Goal: Information Seeking & Learning: Learn about a topic

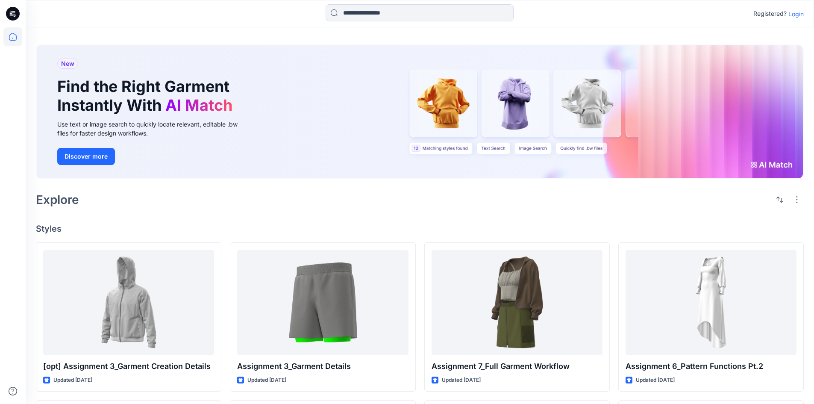
click at [791, 15] on p "Login" at bounding box center [796, 13] width 15 height 9
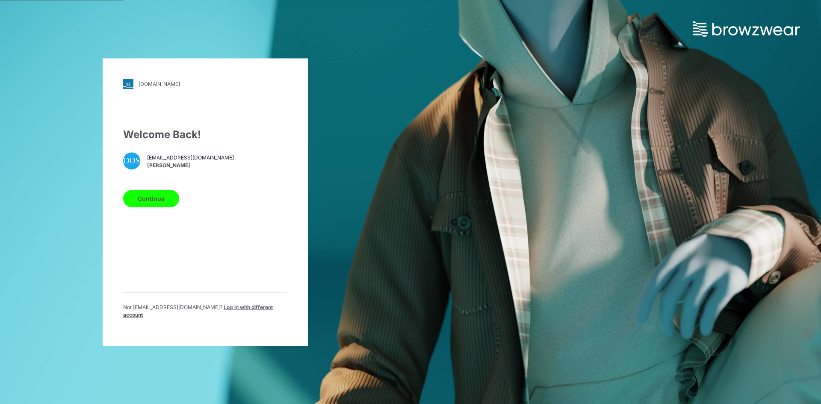
click at [167, 202] on button "Continue" at bounding box center [151, 198] width 56 height 17
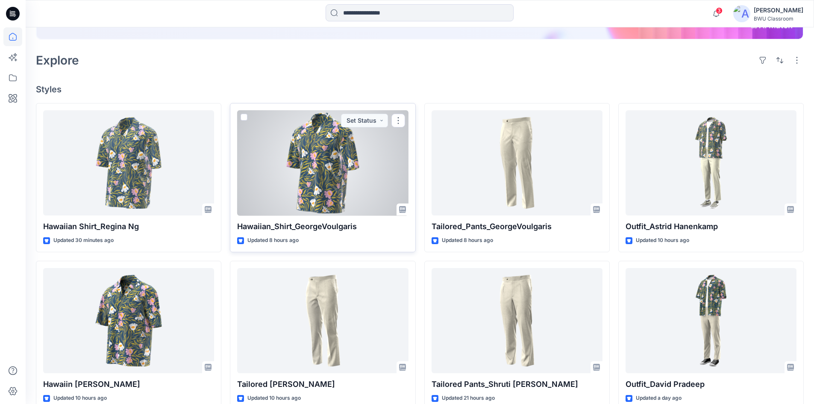
scroll to position [171, 0]
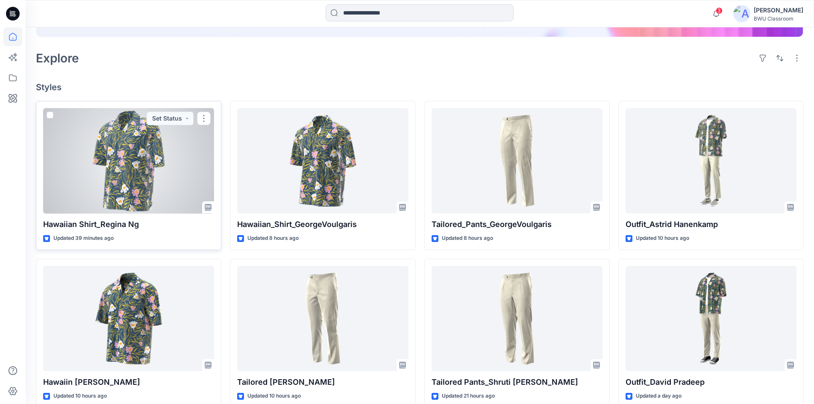
click at [129, 185] on div at bounding box center [128, 161] width 171 height 106
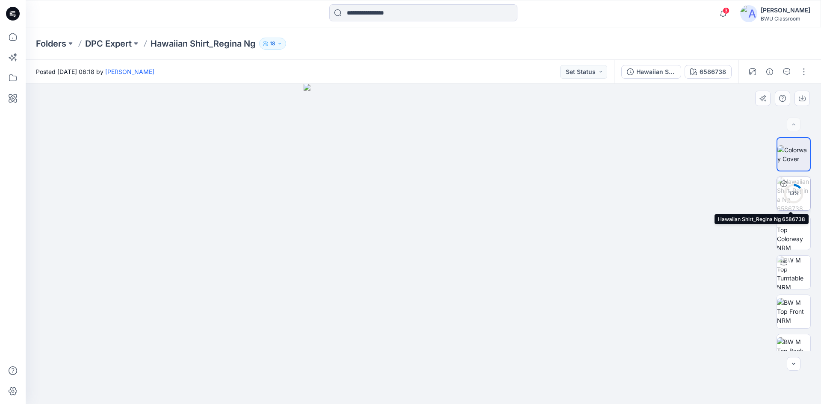
click at [794, 195] on div "13 %" at bounding box center [793, 193] width 21 height 7
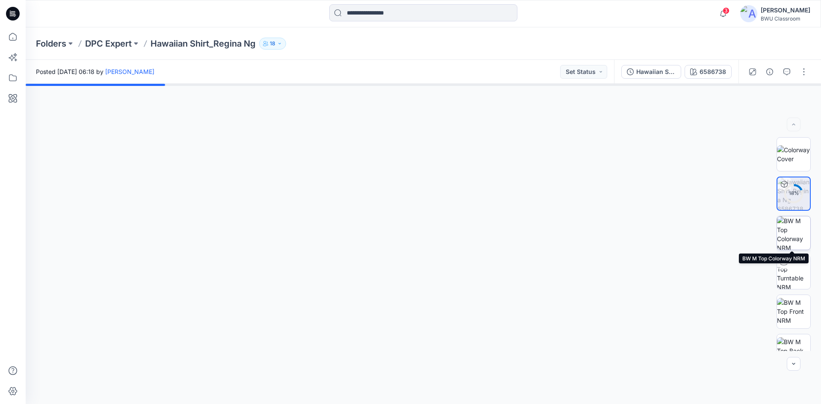
click at [792, 232] on img at bounding box center [793, 232] width 33 height 33
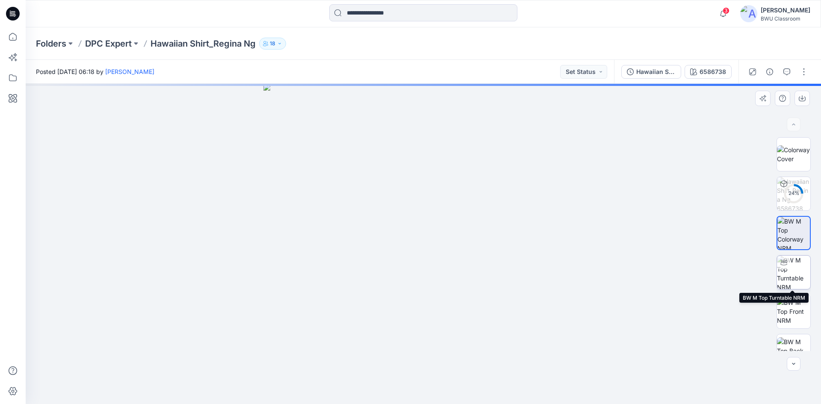
click at [789, 273] on img at bounding box center [793, 272] width 33 height 33
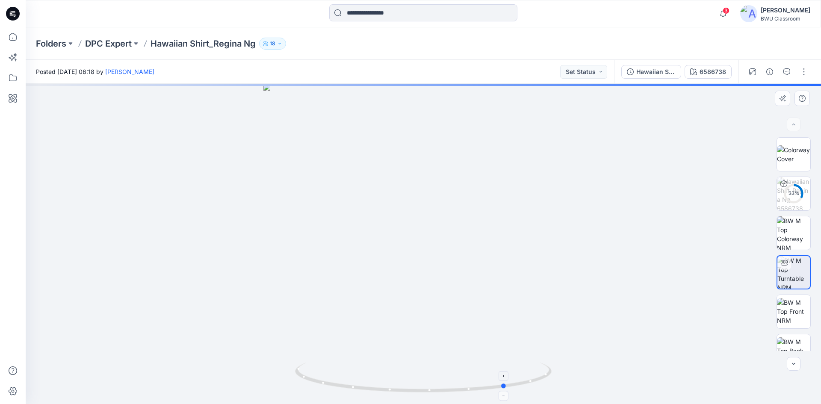
drag, startPoint x: 489, startPoint y: 390, endPoint x: 316, endPoint y: 381, distance: 173.4
click at [316, 381] on icon at bounding box center [424, 379] width 259 height 32
drag, startPoint x: 342, startPoint y: 389, endPoint x: 412, endPoint y: 394, distance: 70.3
click at [412, 394] on icon at bounding box center [424, 379] width 259 height 32
drag, startPoint x: 437, startPoint y: 205, endPoint x: 417, endPoint y: 290, distance: 87.8
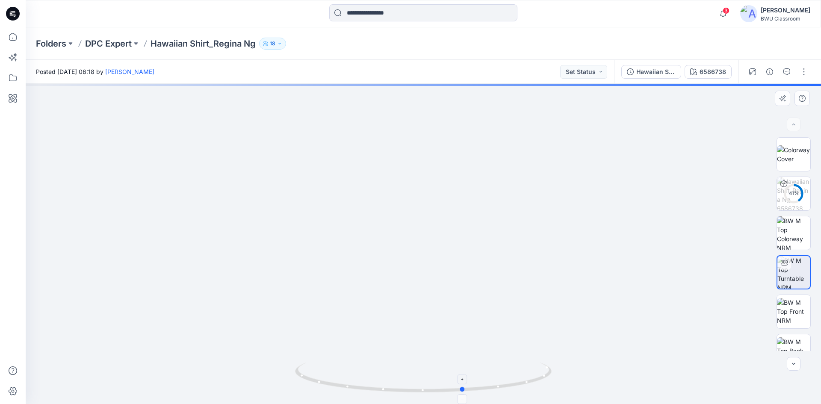
drag, startPoint x: 510, startPoint y: 389, endPoint x: 397, endPoint y: 389, distance: 112.9
click at [397, 389] on icon at bounding box center [424, 379] width 259 height 32
click at [102, 42] on p "DPC Expert" at bounding box center [108, 44] width 47 height 12
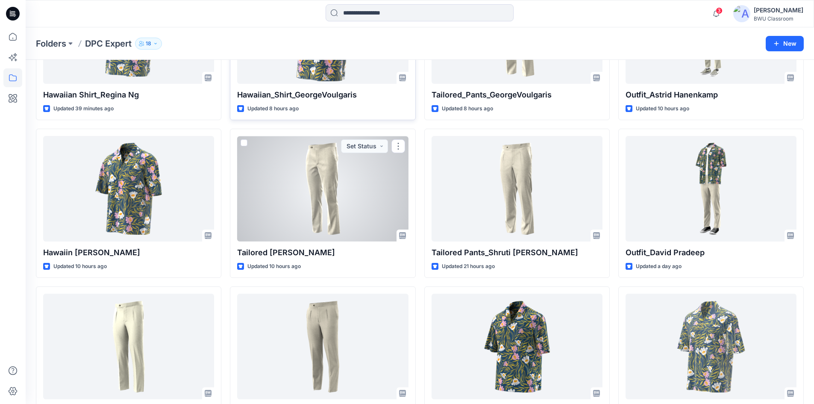
scroll to position [128, 0]
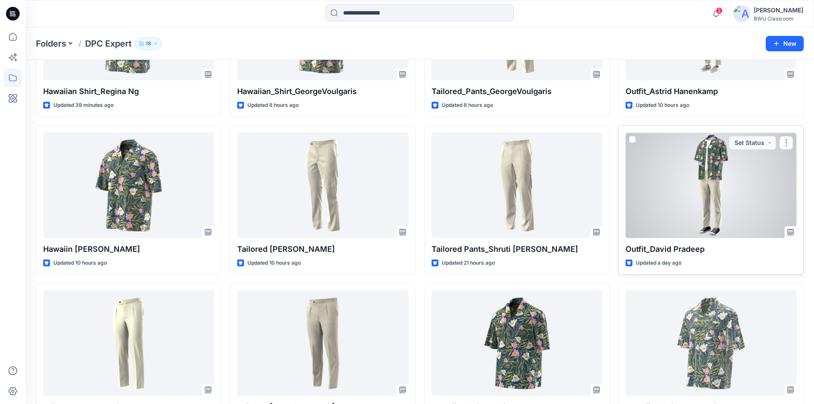
click at [702, 201] on div at bounding box center [711, 186] width 171 height 106
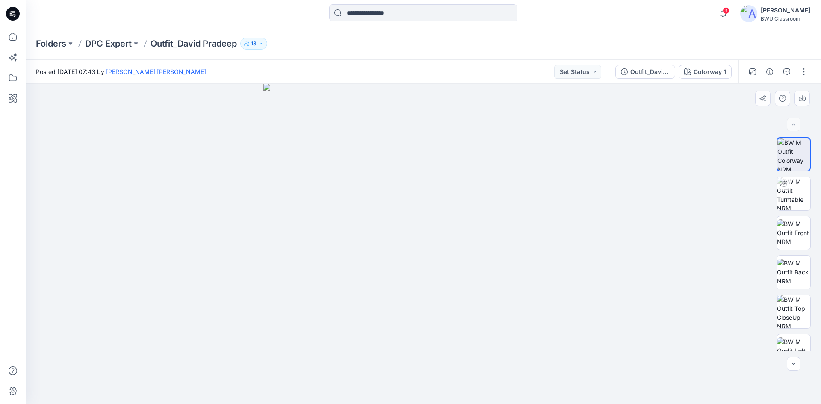
click at [321, 205] on img at bounding box center [423, 244] width 320 height 320
click at [805, 192] on img at bounding box center [793, 193] width 33 height 33
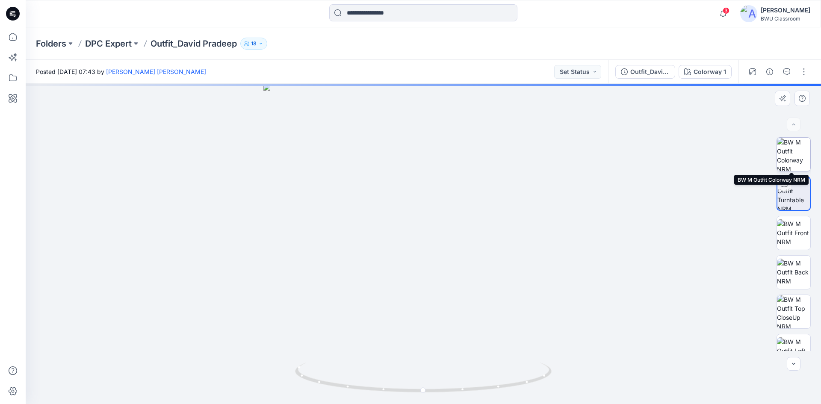
click at [798, 163] on img at bounding box center [793, 154] width 33 height 33
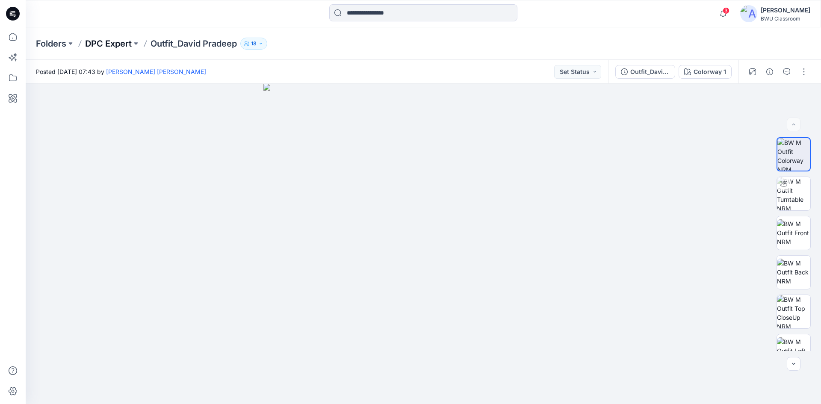
click at [104, 42] on p "DPC Expert" at bounding box center [108, 44] width 47 height 12
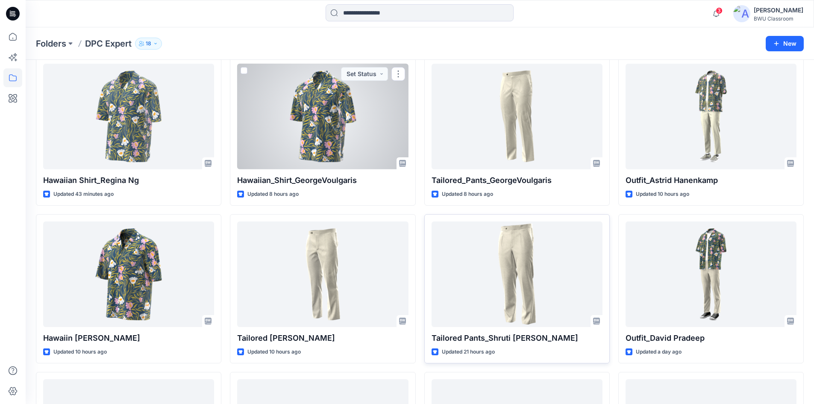
scroll to position [43, 0]
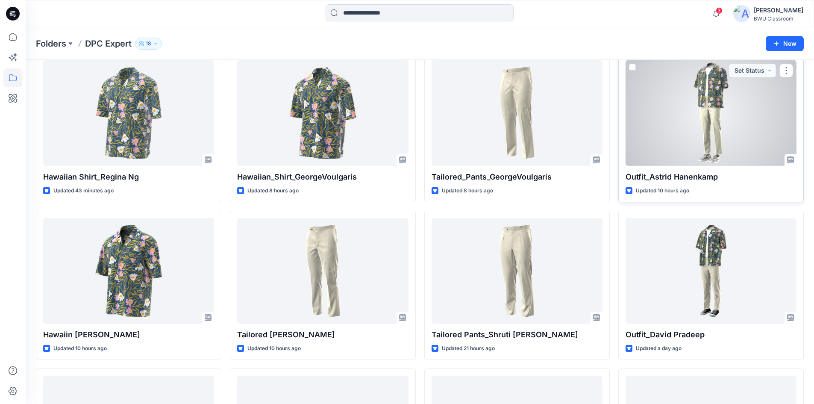
click at [670, 147] on div at bounding box center [711, 113] width 171 height 106
